Goal: Information Seeking & Learning: Learn about a topic

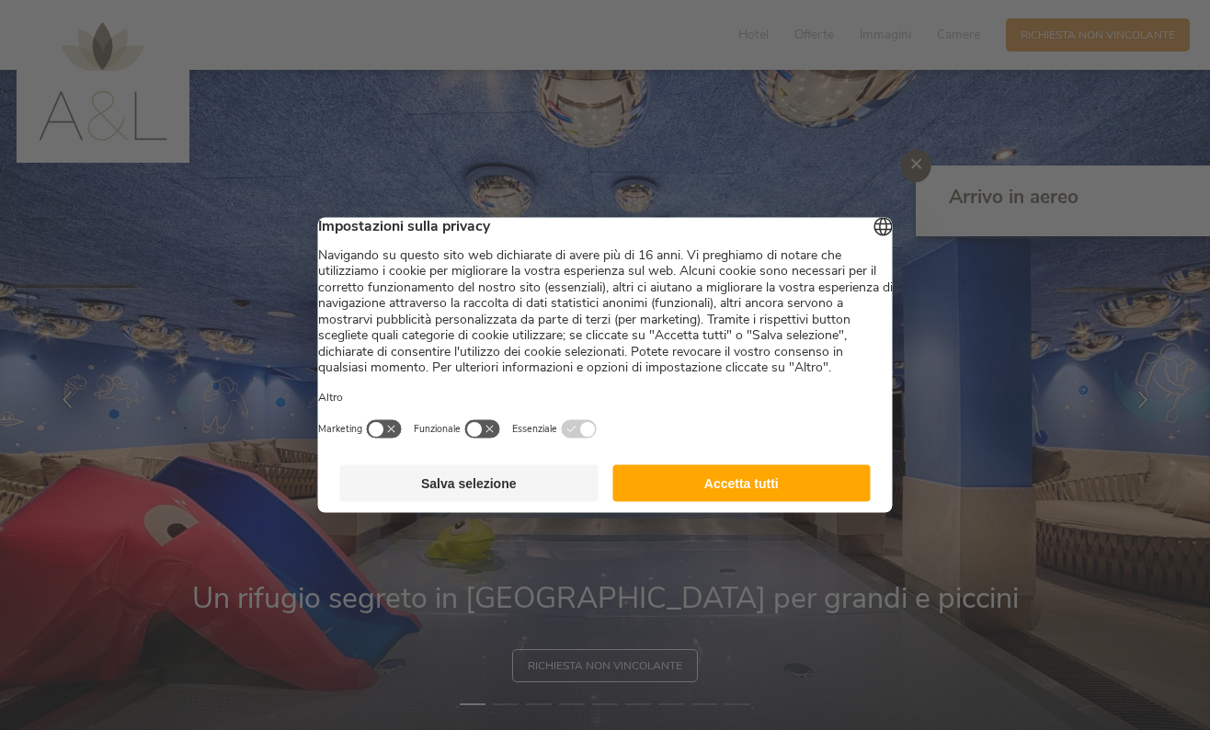
click at [524, 502] on button "Salva selezione" at bounding box center [469, 483] width 258 height 37
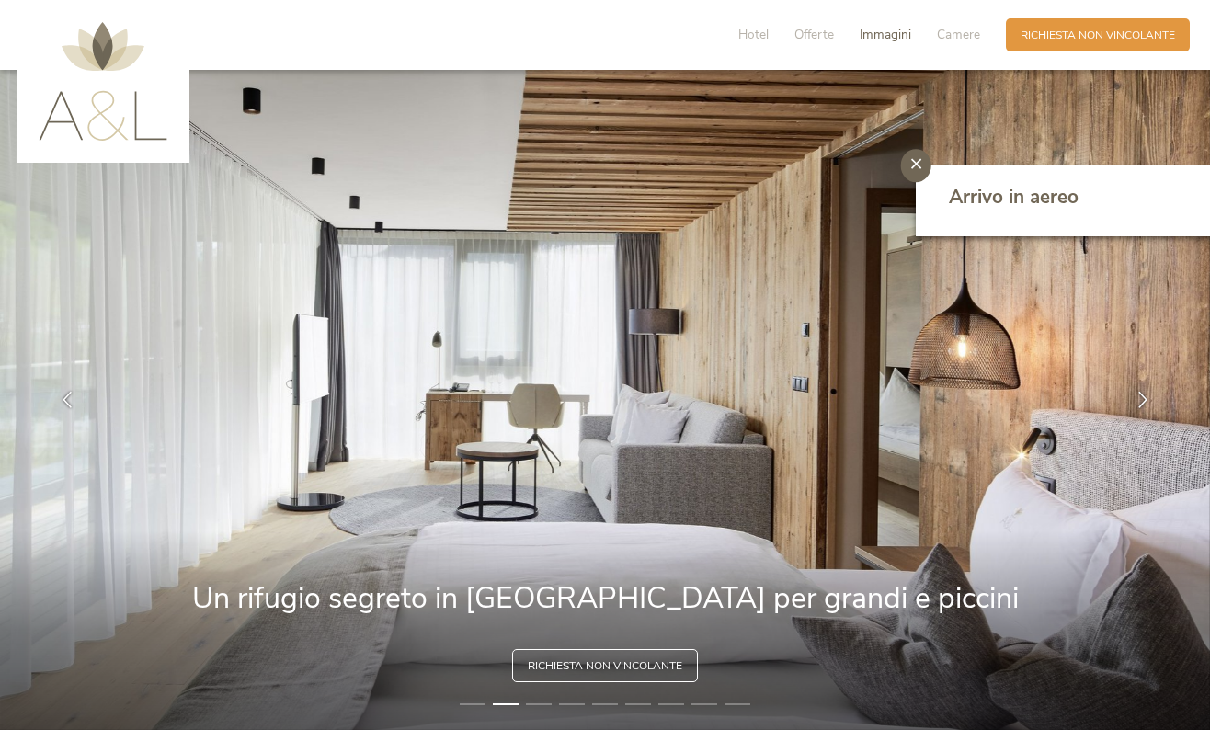
click at [884, 42] on span "Immagini" at bounding box center [884, 34] width 51 height 17
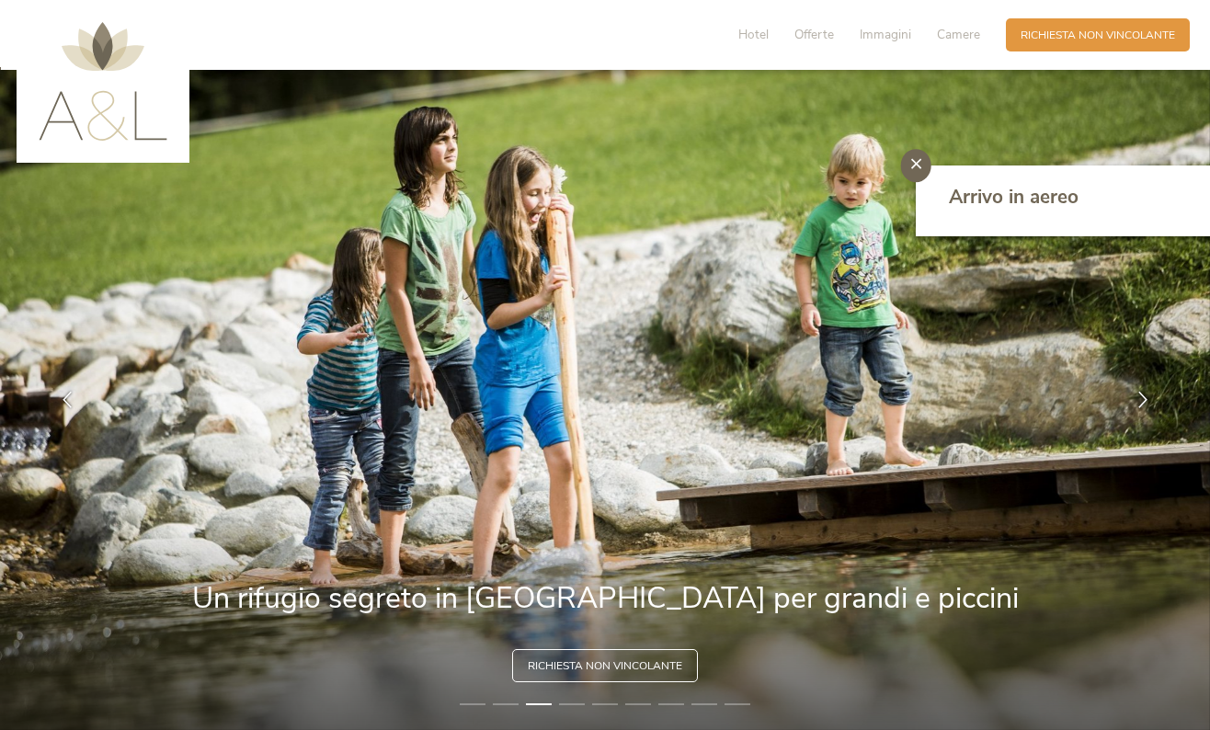
scroll to position [2, 0]
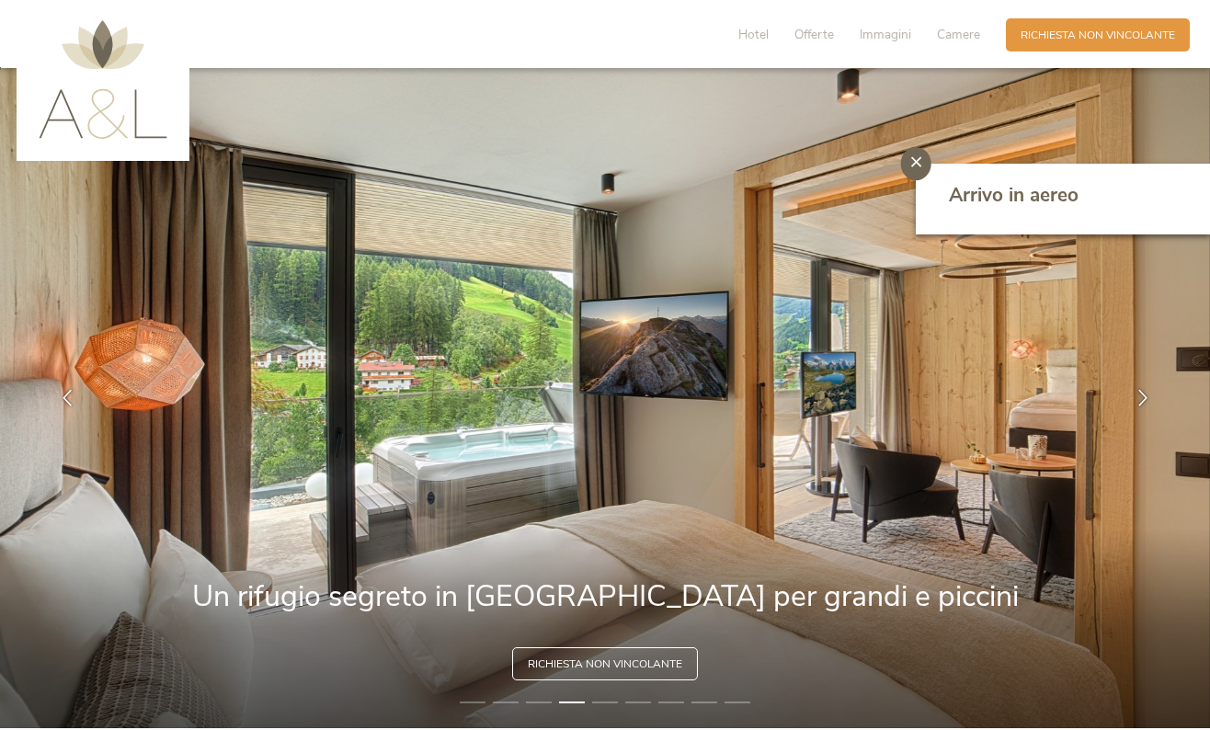
click at [76, 90] on img at bounding box center [103, 79] width 129 height 119
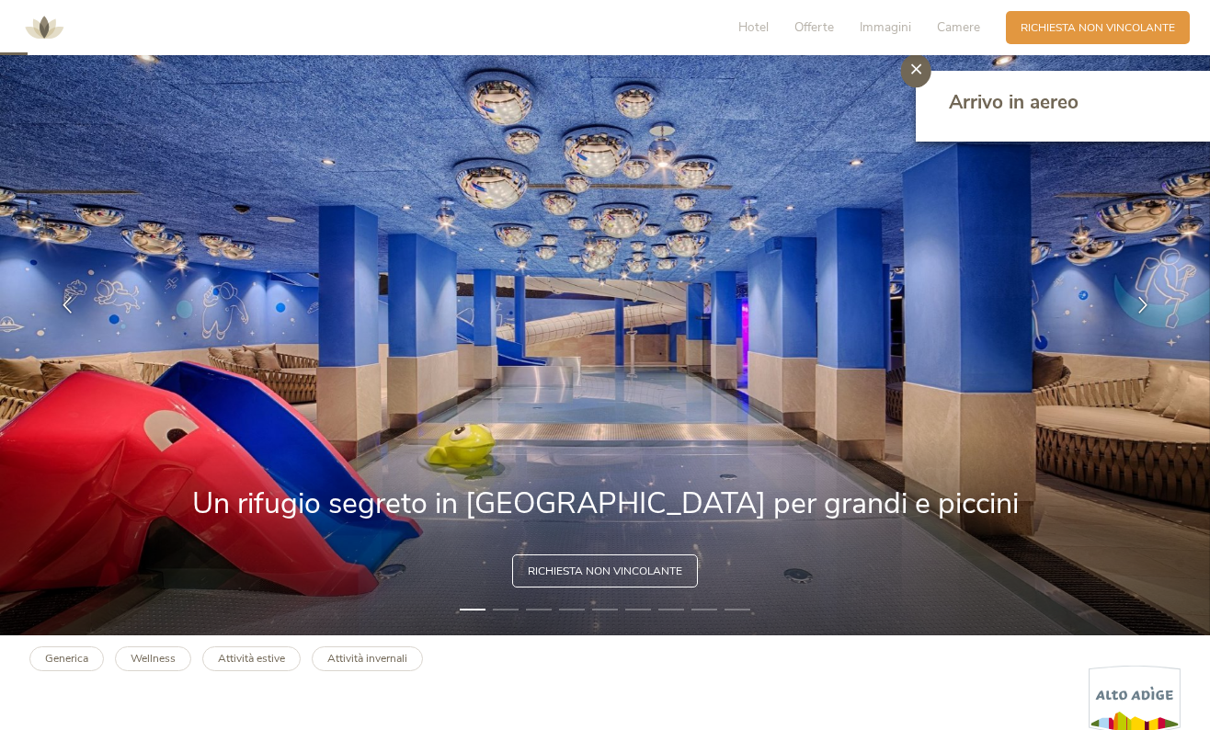
scroll to position [98, 0]
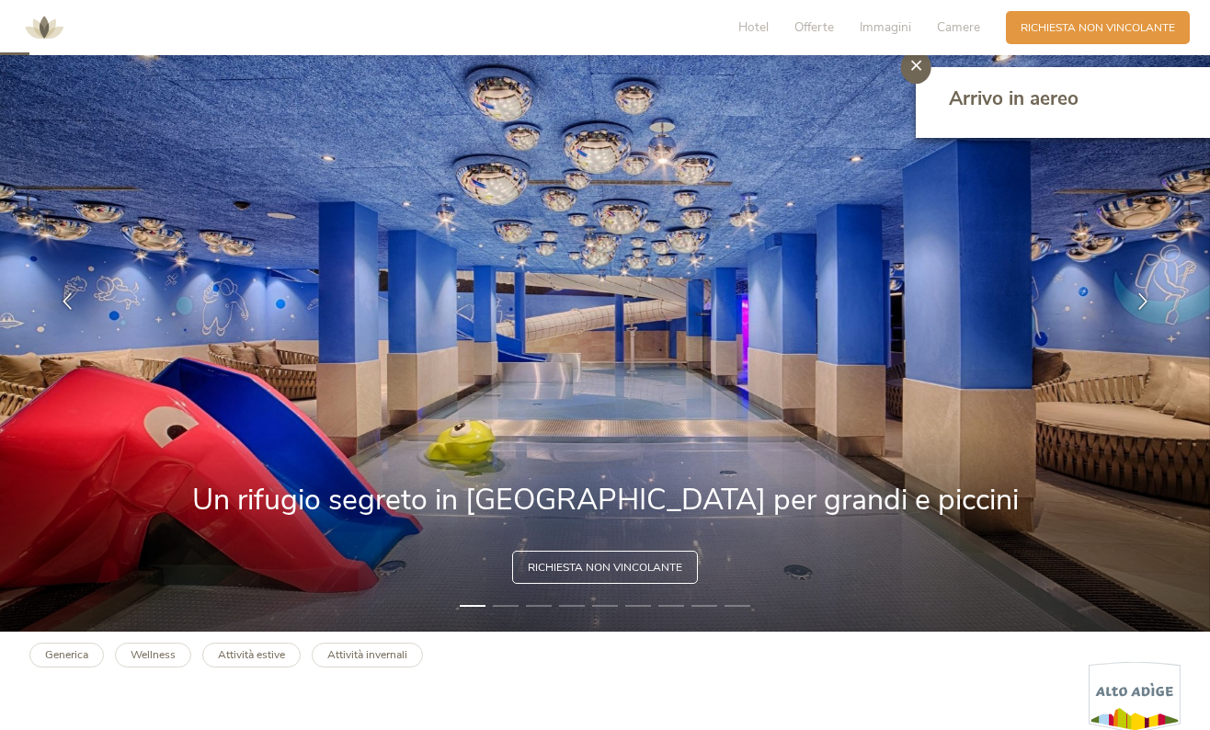
click at [505, 605] on li "2" at bounding box center [506, 605] width 26 height 15
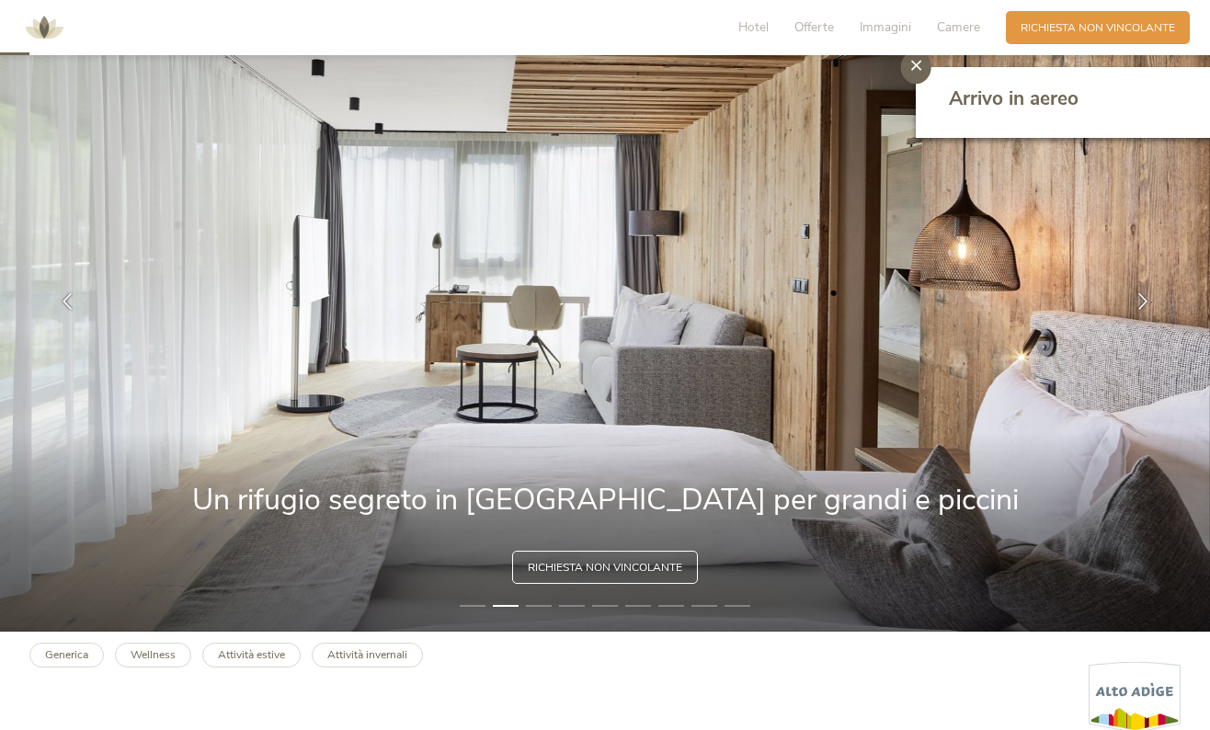
click at [542, 604] on li "3" at bounding box center [539, 605] width 26 height 15
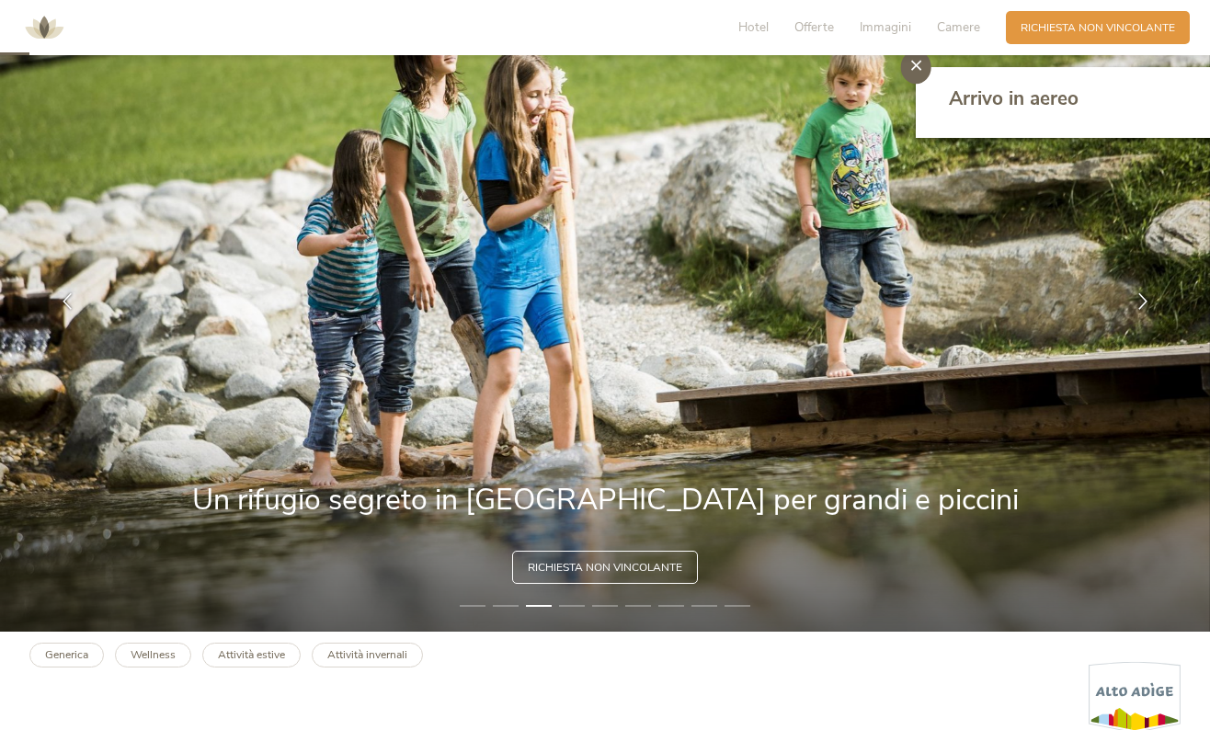
click at [575, 603] on li "4" at bounding box center [572, 605] width 26 height 15
click at [359, 655] on b "Attività invernali" at bounding box center [367, 654] width 80 height 15
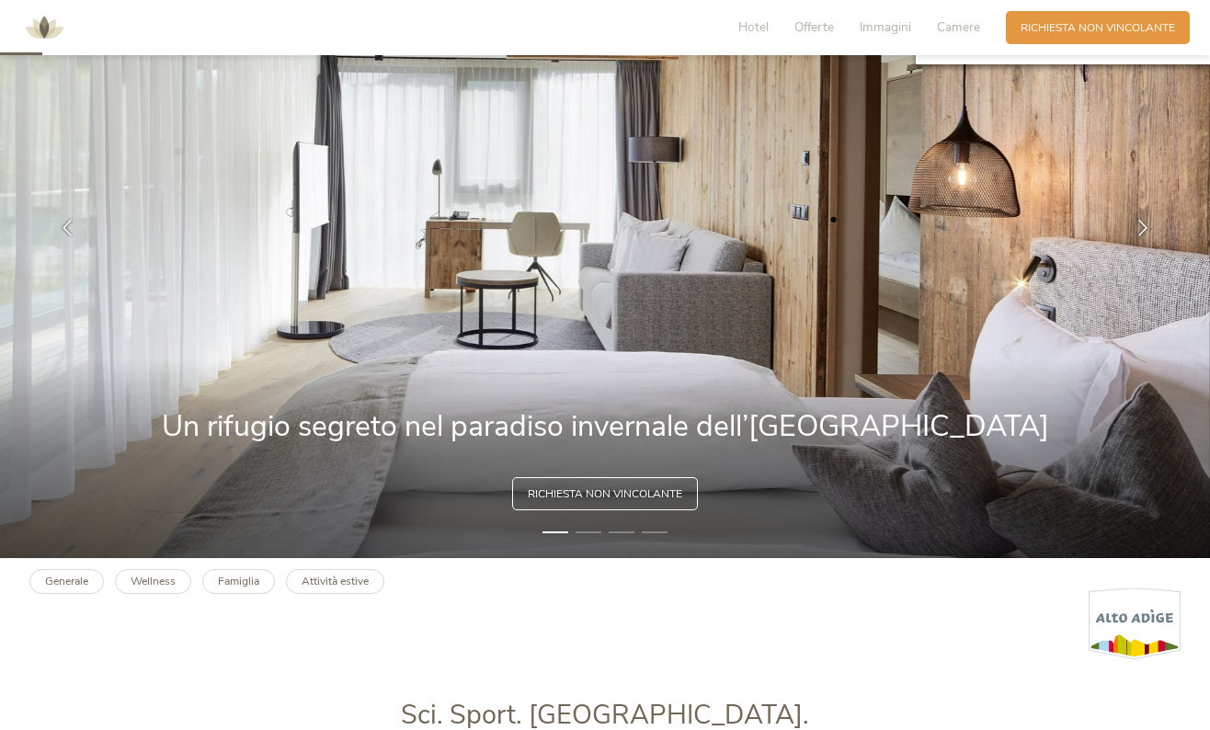
scroll to position [181, 0]
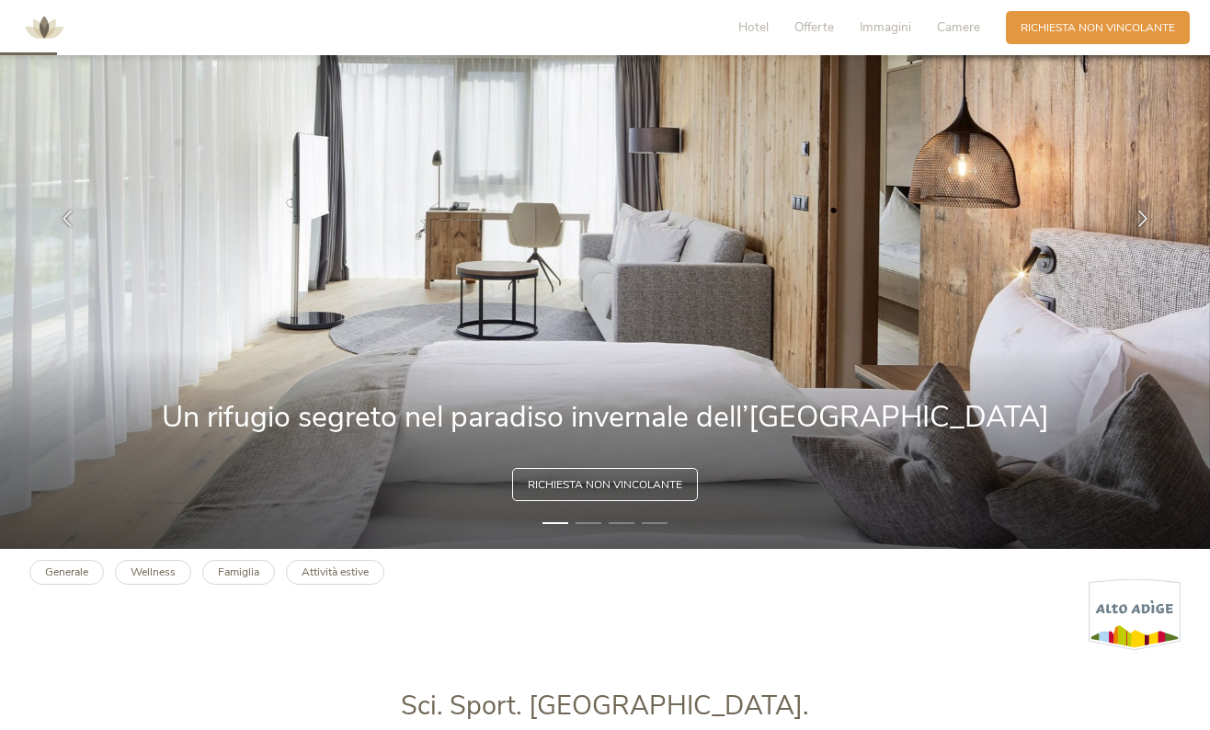
click at [587, 520] on li "2" at bounding box center [588, 523] width 26 height 15
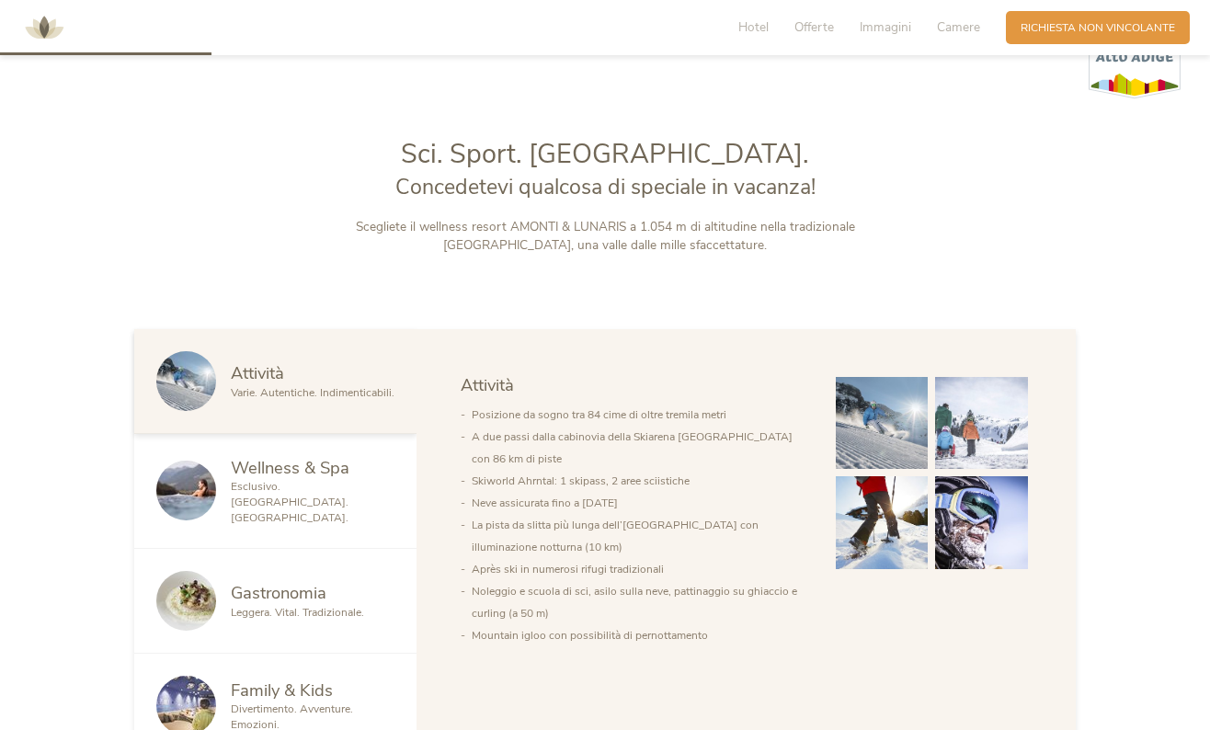
scroll to position [734, 0]
click at [272, 474] on span "Wellness & Spa" at bounding box center [290, 466] width 119 height 23
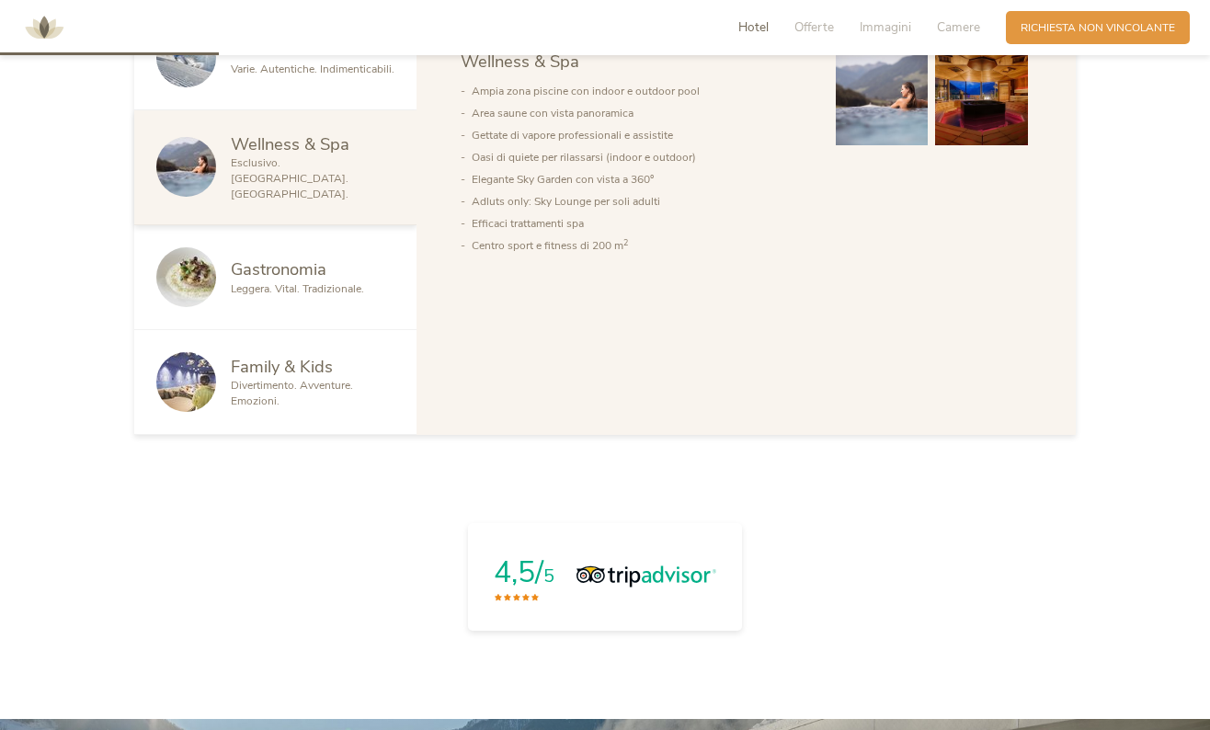
scroll to position [1095, 0]
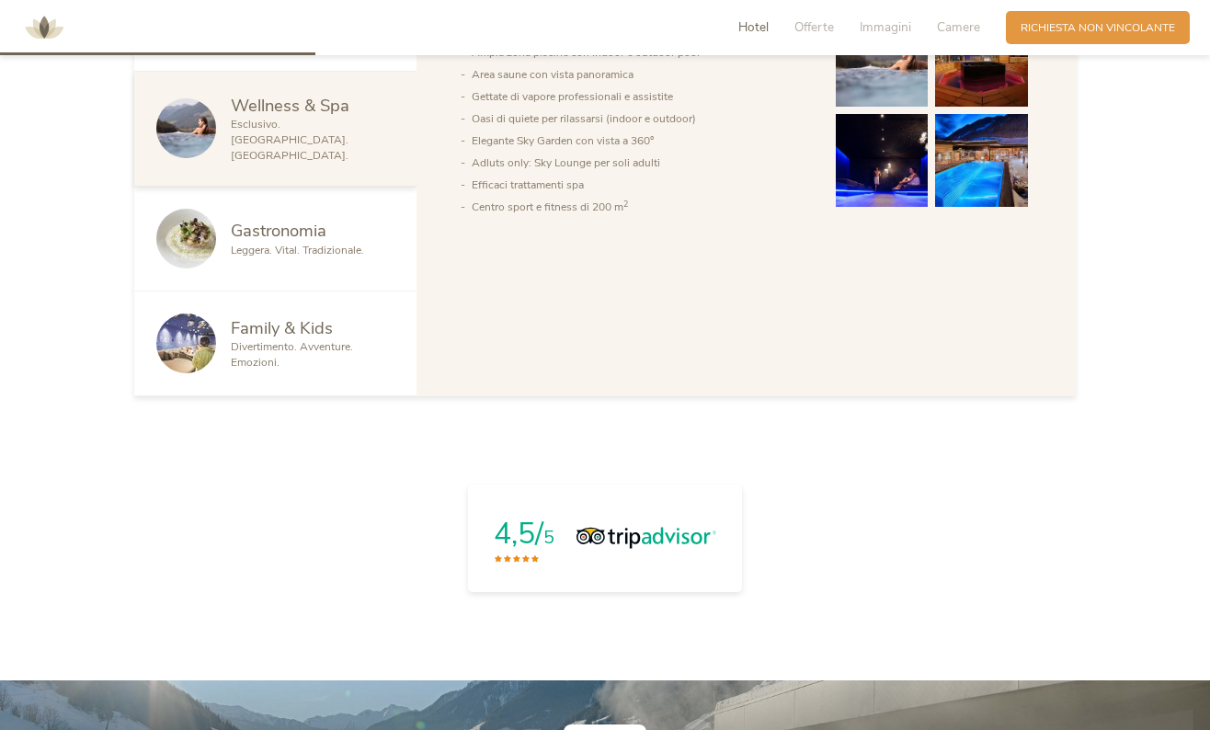
click at [252, 354] on span "Divertimento. Avventure. Emozioni." at bounding box center [292, 354] width 122 height 30
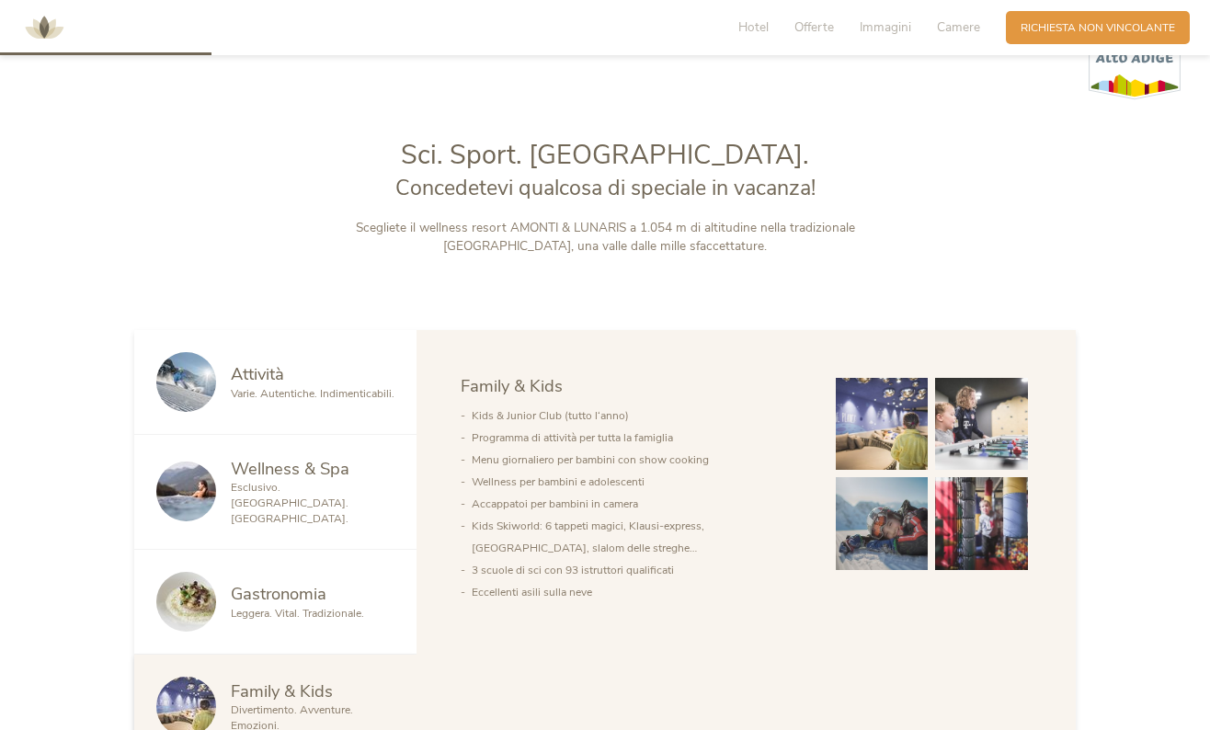
scroll to position [727, 0]
